Goal: Task Accomplishment & Management: Complete application form

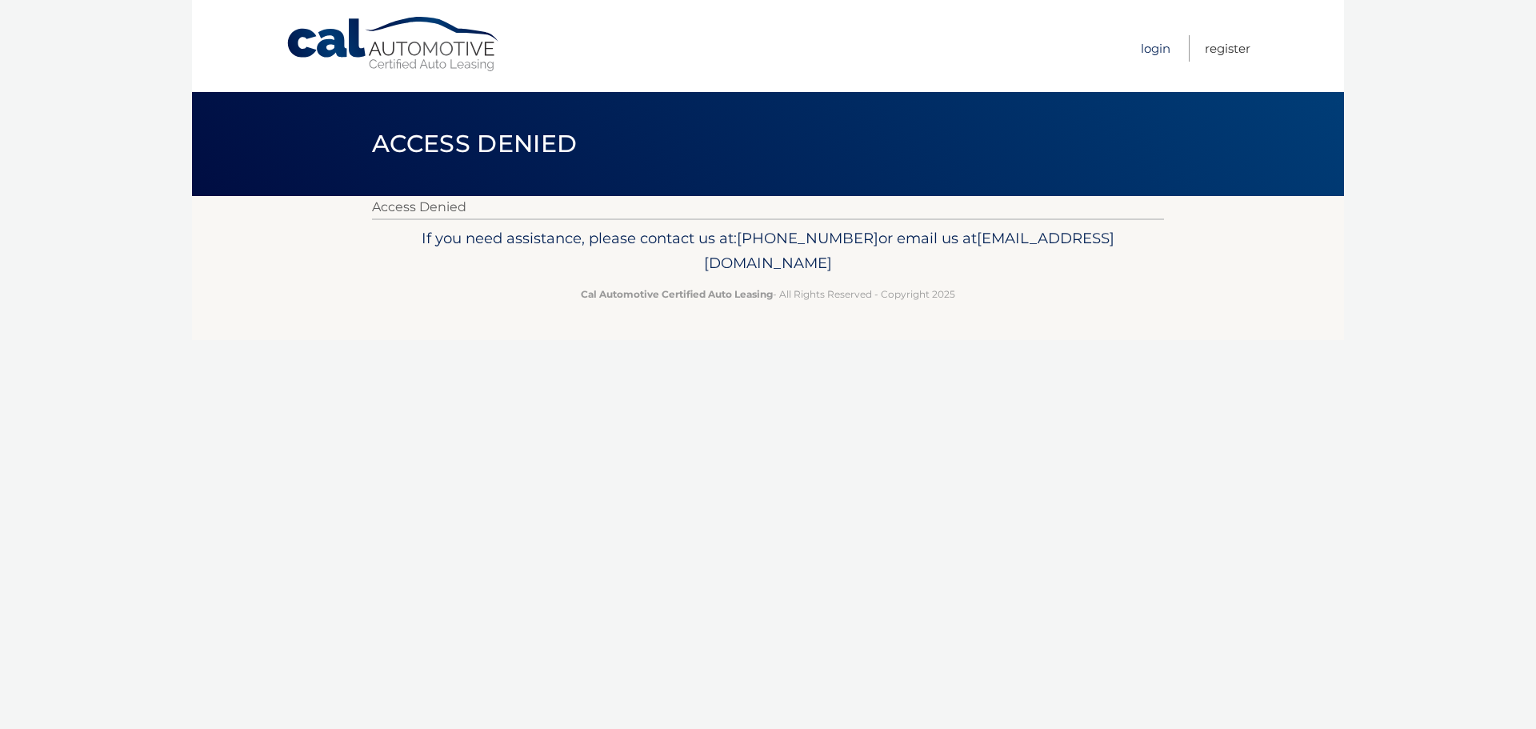
click at [1146, 47] on link "Login" at bounding box center [1155, 48] width 30 height 26
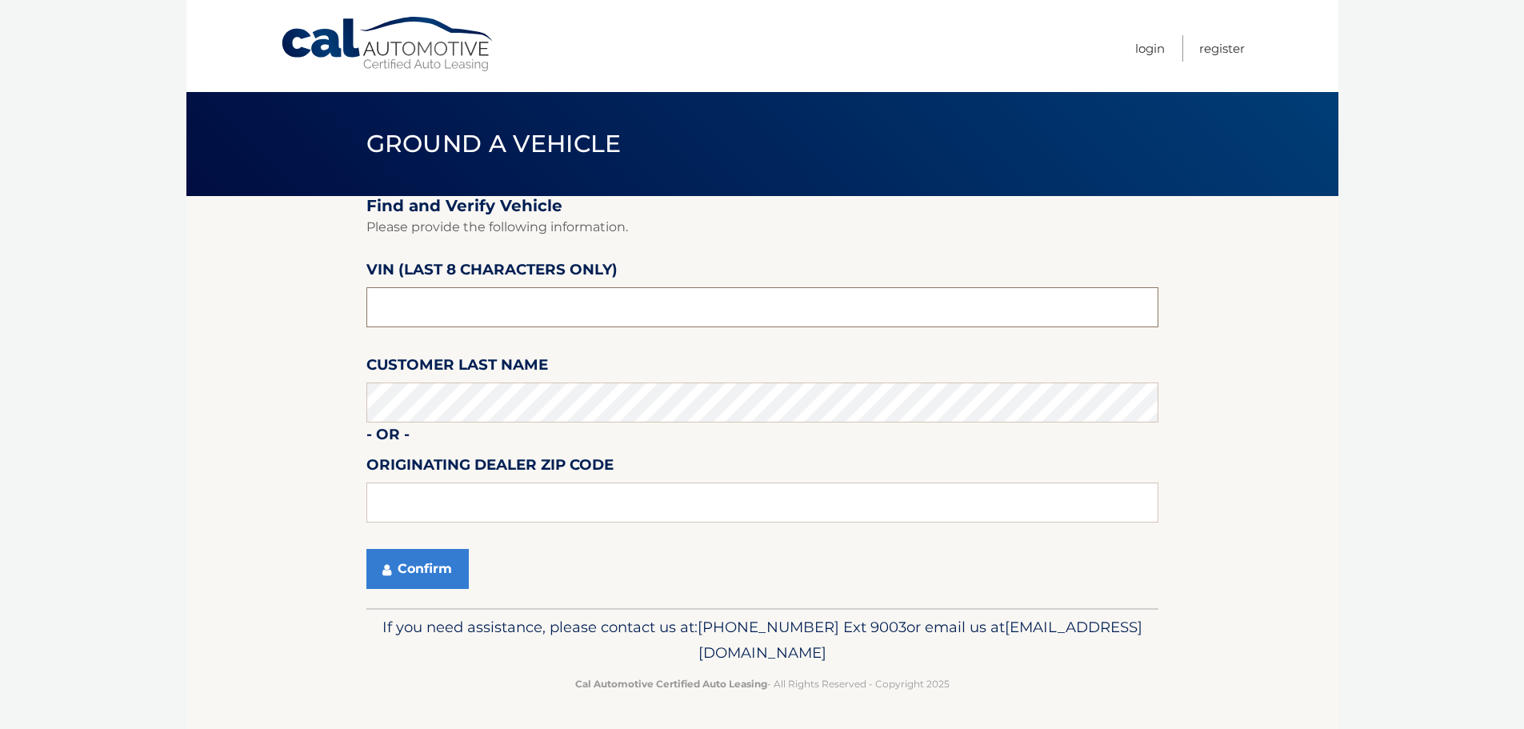
click at [435, 309] on input "text" at bounding box center [762, 307] width 792 height 40
type input "pc570176"
click at [419, 577] on button "Confirm" at bounding box center [417, 569] width 102 height 40
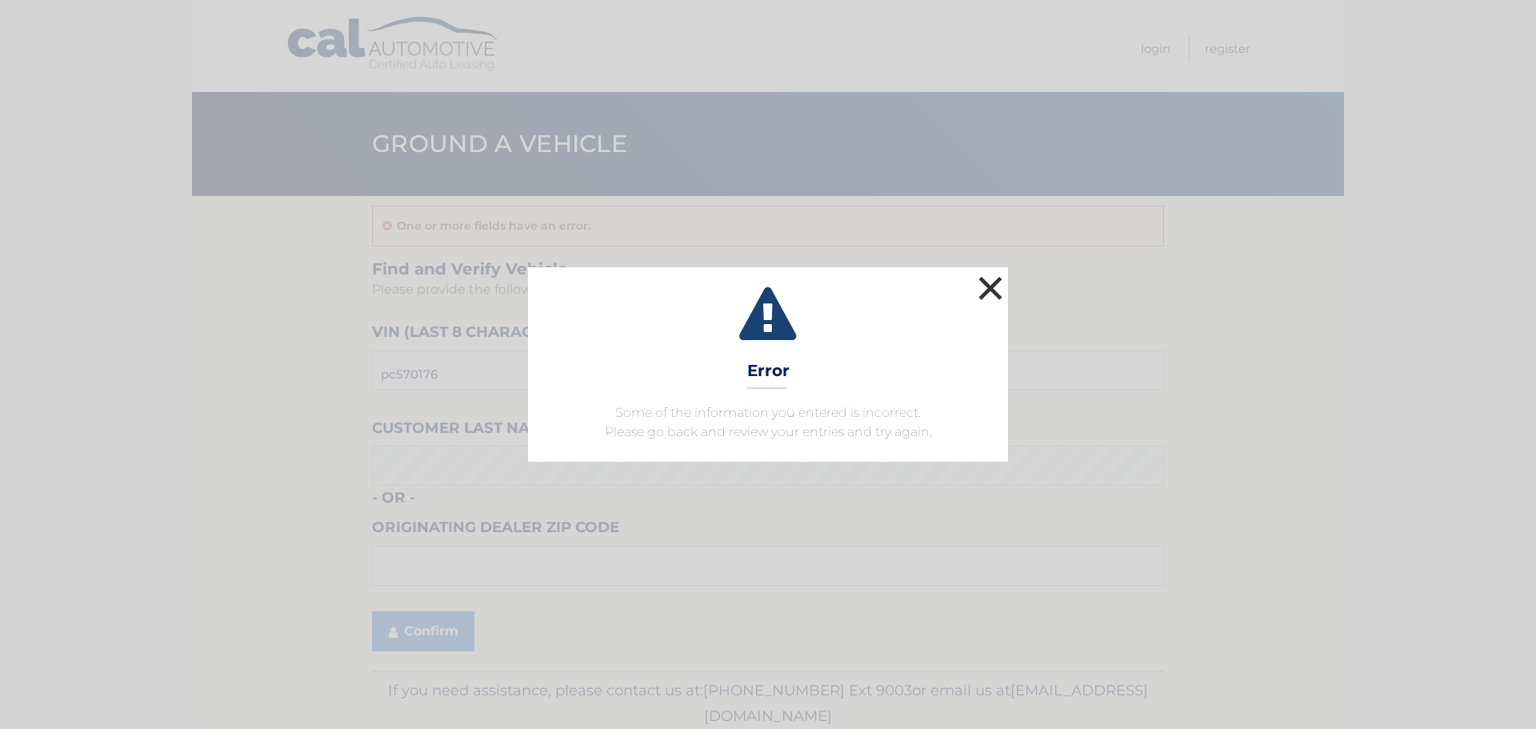
click at [1003, 285] on button "×" at bounding box center [990, 288] width 32 height 32
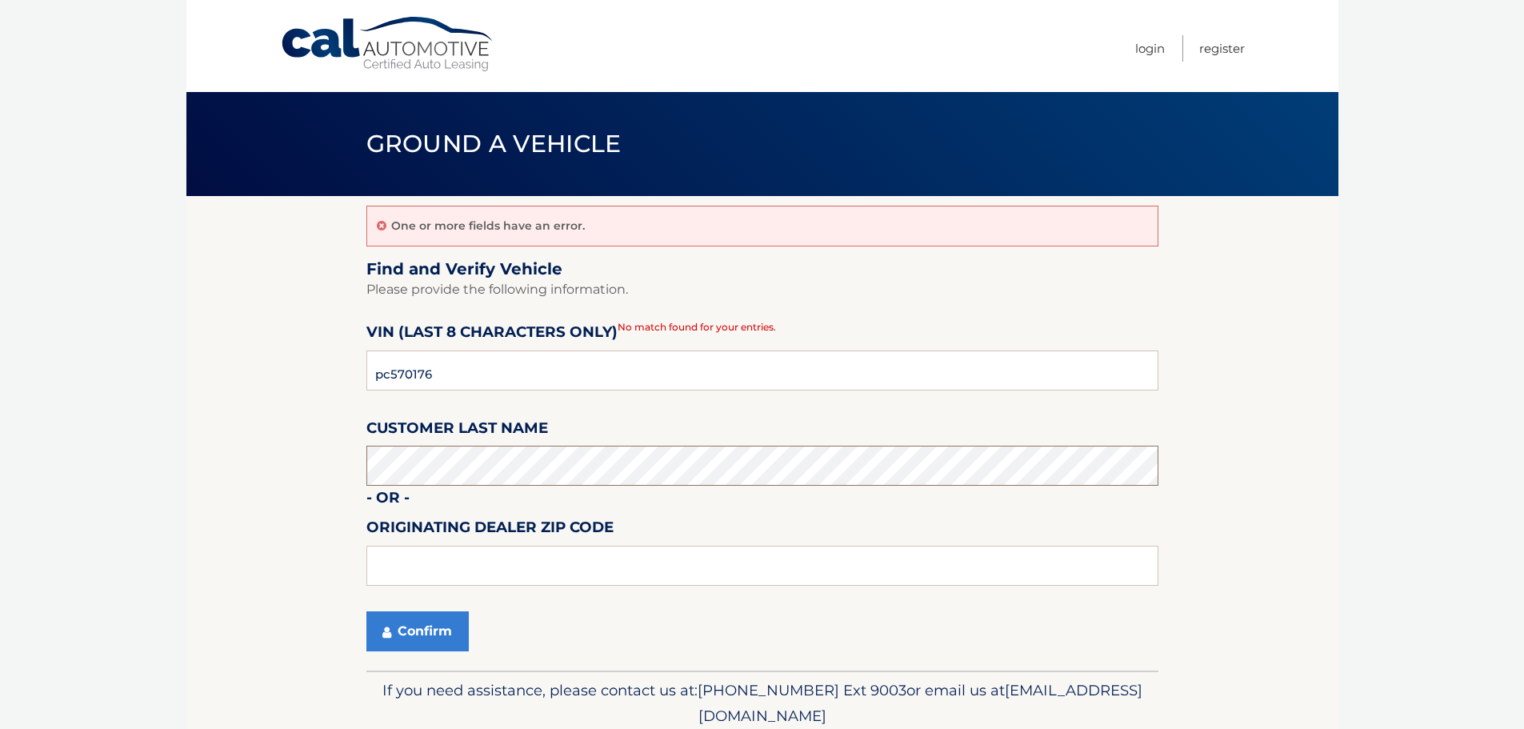
click at [244, 457] on section "One or more fields have an error. Find and Verify Vehicle Please provide the fo…" at bounding box center [762, 433] width 1152 height 474
type input "15642"
click at [415, 629] on button "Confirm" at bounding box center [417, 631] width 102 height 40
